Goal: Information Seeking & Learning: Learn about a topic

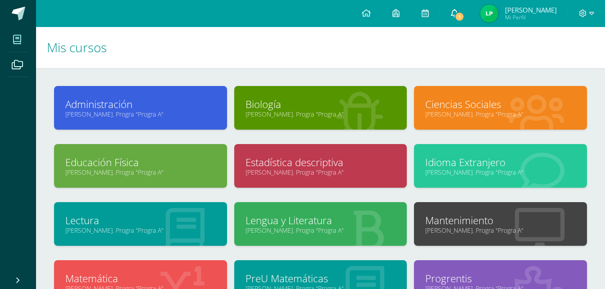
click at [457, 20] on link "1" at bounding box center [454, 13] width 29 height 27
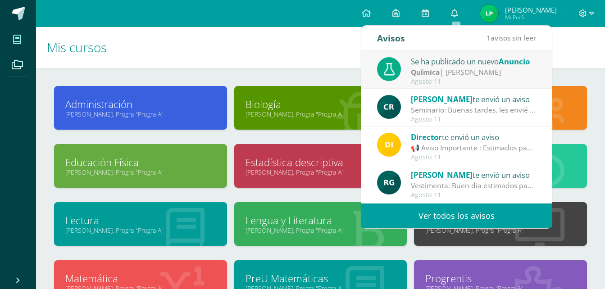
click at [454, 72] on div "Química | [PERSON_NAME]" at bounding box center [473, 72] width 125 height 10
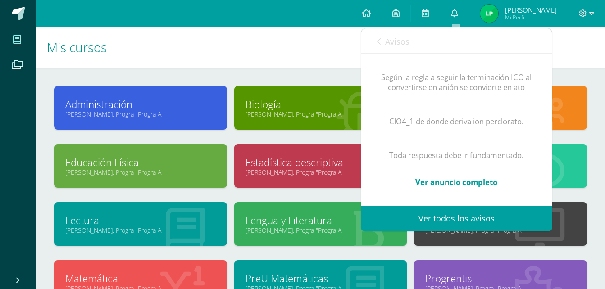
scroll to position [14, 0]
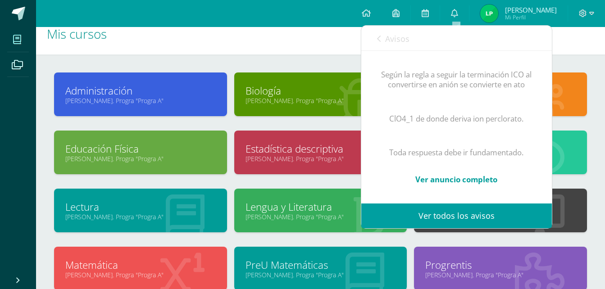
click at [432, 174] on link "Ver anuncio completo" at bounding box center [456, 179] width 82 height 10
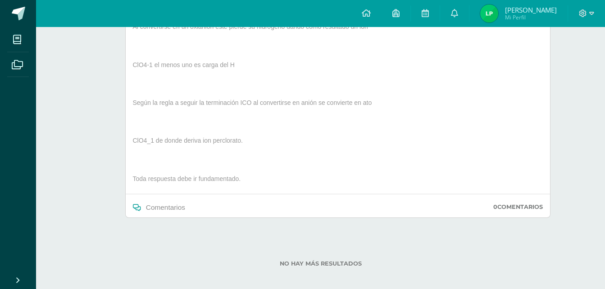
scroll to position [456, 0]
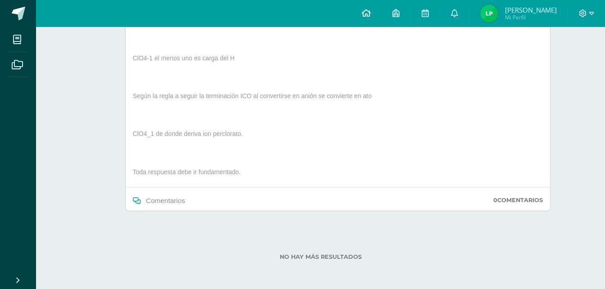
click at [364, 15] on icon at bounding box center [366, 13] width 9 height 8
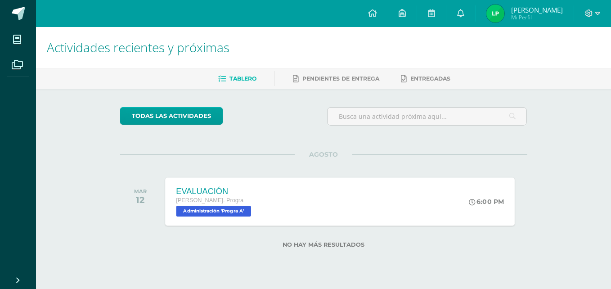
click at [454, 186] on div "EVALUACIÓN Quinto Bach. Progra Administración 'Progra A' 6:00 PM EVALUACIÓN Adm…" at bounding box center [340, 201] width 350 height 48
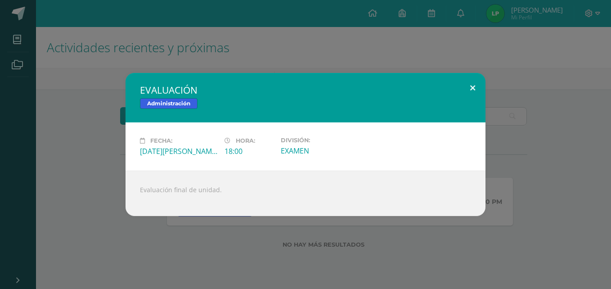
click at [470, 90] on button at bounding box center [473, 88] width 26 height 31
